Goal: Task Accomplishment & Management: Use online tool/utility

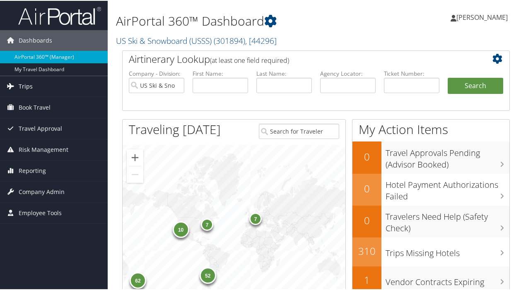
click at [21, 86] on span "Trips" at bounding box center [26, 85] width 14 height 21
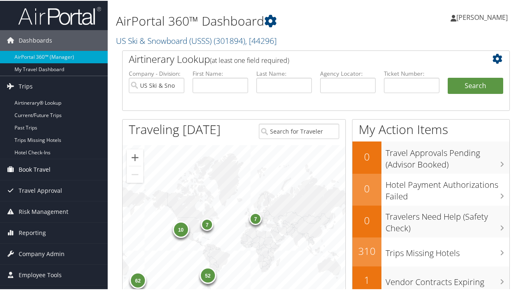
click at [40, 168] on span "Book Travel" at bounding box center [35, 169] width 32 height 21
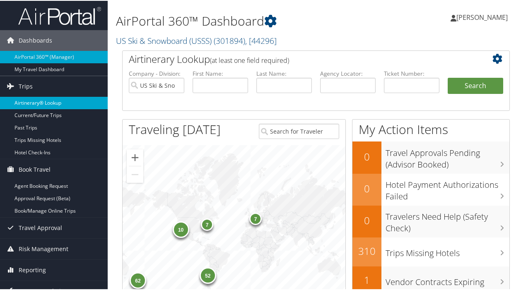
click at [52, 100] on link "Airtinerary® Lookup" at bounding box center [54, 102] width 108 height 12
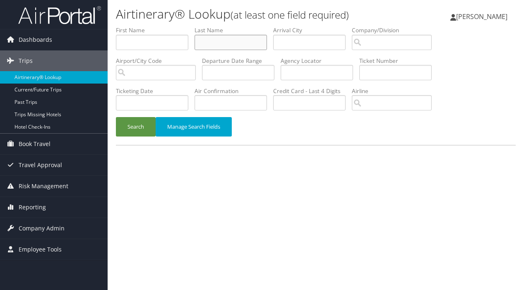
click at [206, 41] on input "text" at bounding box center [231, 42] width 72 height 15
click at [134, 127] on button "Search" at bounding box center [136, 126] width 40 height 19
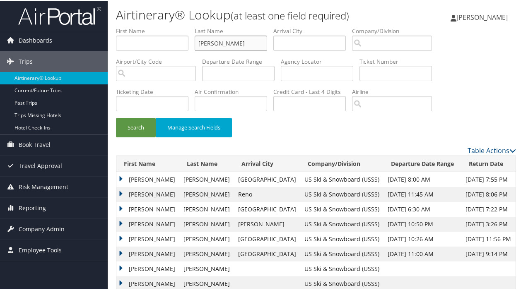
click at [226, 41] on input "[PERSON_NAME]" at bounding box center [231, 42] width 72 height 15
type input "h"
click at [20, 144] on span "Book Travel" at bounding box center [35, 144] width 32 height 21
